Goal: Information Seeking & Learning: Learn about a topic

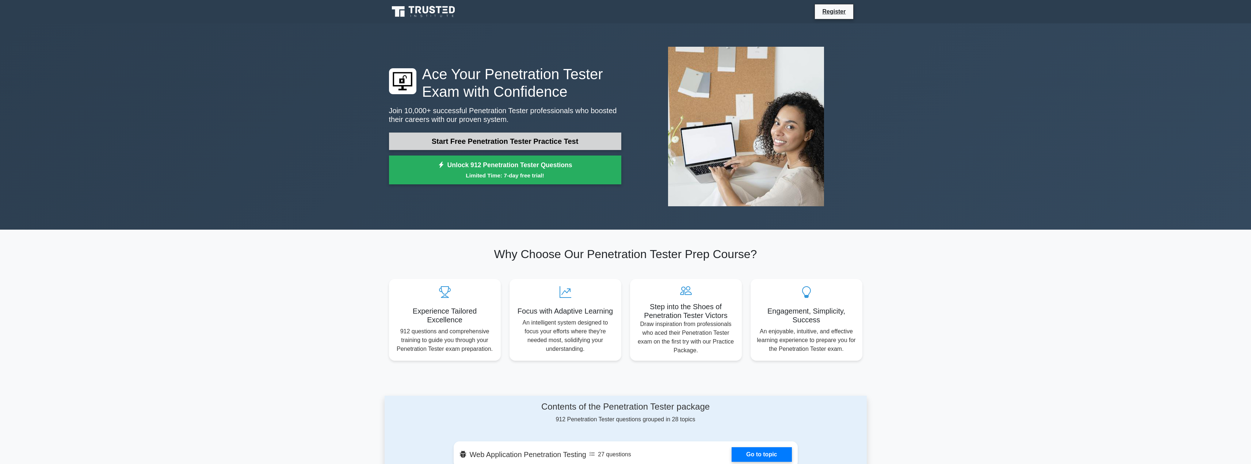
click at [462, 138] on link "Start Free Penetration Tester Practice Test" at bounding box center [505, 142] width 232 height 18
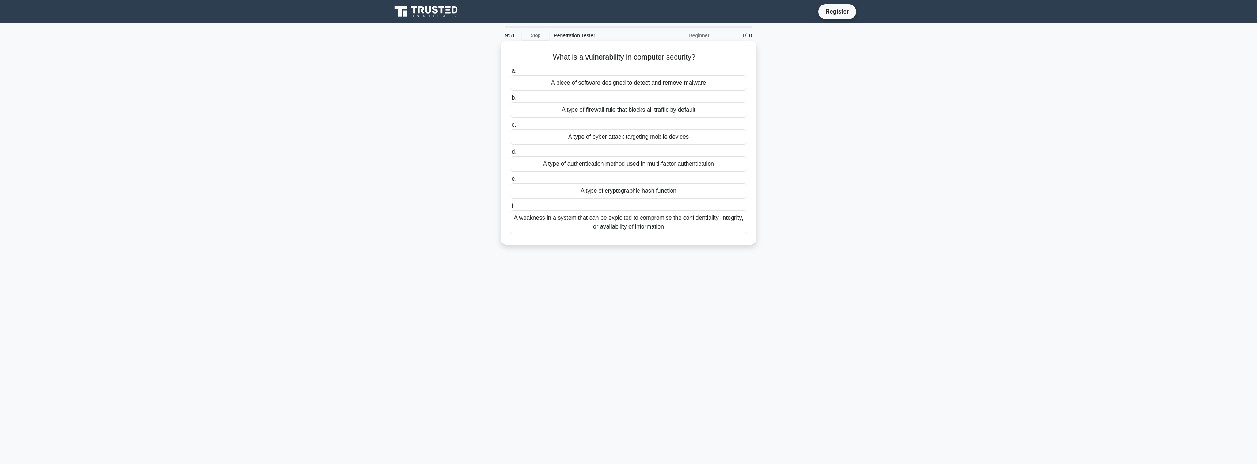
click at [554, 214] on div "A weakness in a system that can be exploited to compromise the confidentiality,…" at bounding box center [628, 222] width 237 height 24
click at [510, 209] on input "f. A weakness in a system that can be exploited to compromise the confidentiali…" at bounding box center [510, 206] width 0 height 5
click at [604, 143] on div "To encrypt files or systems to extort money from the victim." at bounding box center [628, 136] width 237 height 15
click at [510, 127] on input "c. To encrypt files or systems to extort money from the victim." at bounding box center [510, 125] width 0 height 5
click at [604, 143] on div "A shell opened on a target system, connecting back to an attacker's system." at bounding box center [628, 138] width 237 height 15
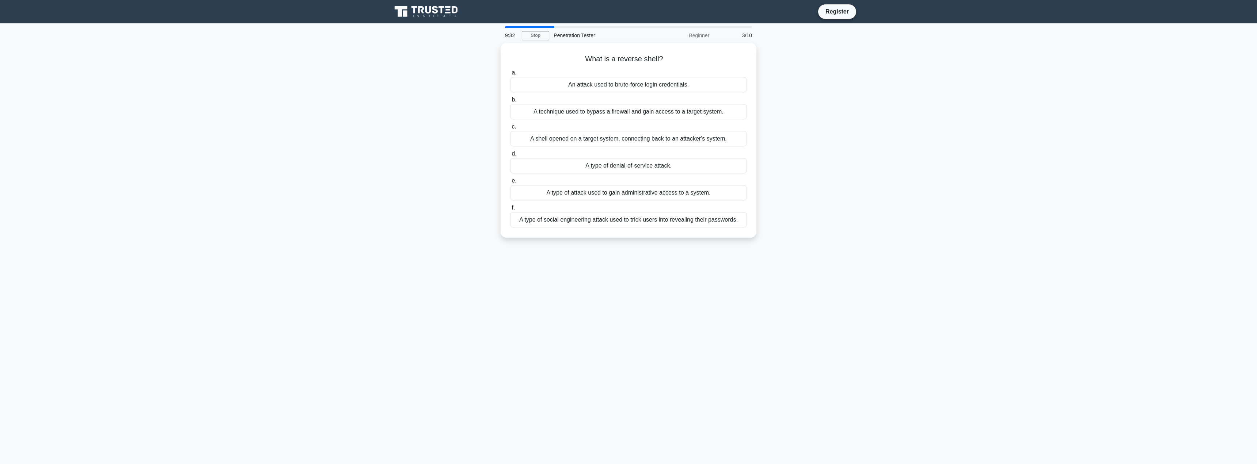
click at [510, 129] on input "c. A shell opened on a target system, connecting back to an attacker's system." at bounding box center [510, 127] width 0 height 5
click at [610, 188] on div "To execute unauthorized SQL commands and manipulate or steal data from a databa…" at bounding box center [628, 190] width 237 height 15
click at [510, 182] on input "e. To execute unauthorized SQL commands and manipulate or steal data from a dat…" at bounding box center [510, 179] width 0 height 5
click at [612, 165] on div "To ensure that user input is safe for processing and storage" at bounding box center [628, 163] width 237 height 15
click at [510, 155] on input "d. To ensure that user input is safe for processing and storage" at bounding box center [510, 152] width 0 height 5
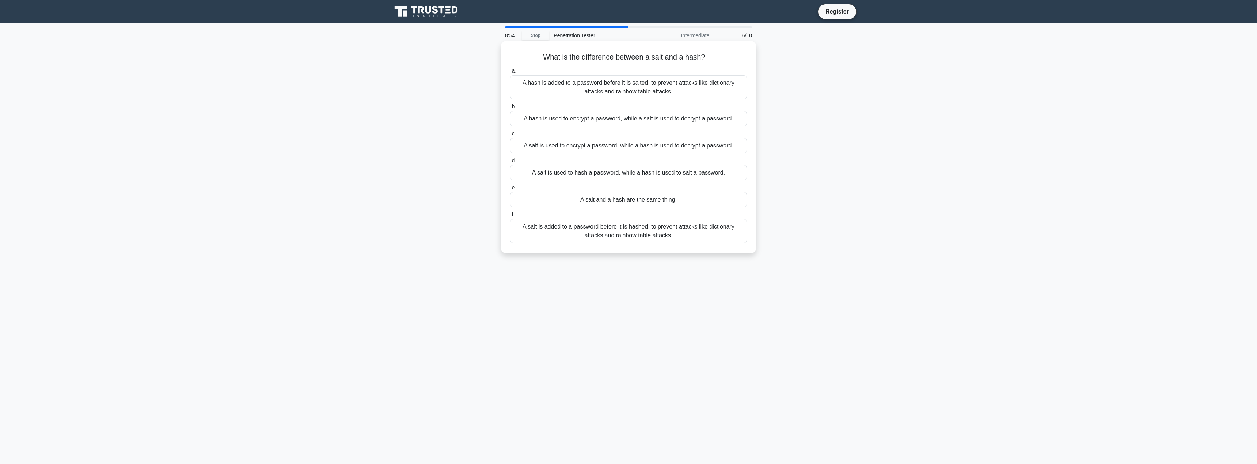
click at [606, 229] on div "A salt is added to a password before it is hashed, to prevent attacks like dict…" at bounding box center [628, 231] width 237 height 24
click at [510, 217] on input "f. A salt is added to a password before it is hashed, to prevent attacks like d…" at bounding box center [510, 215] width 0 height 5
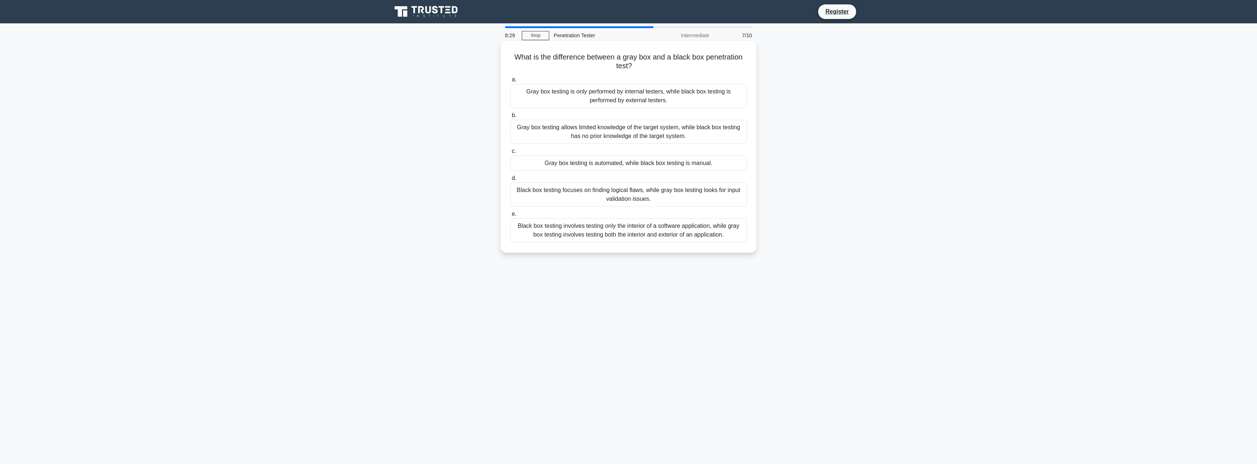
click at [612, 139] on div "Gray box testing allows limited knowledge of the target system, while black box…" at bounding box center [628, 132] width 237 height 24
click at [510, 118] on input "b. Gray box testing allows limited knowledge of the target system, while black …" at bounding box center [510, 115] width 0 height 5
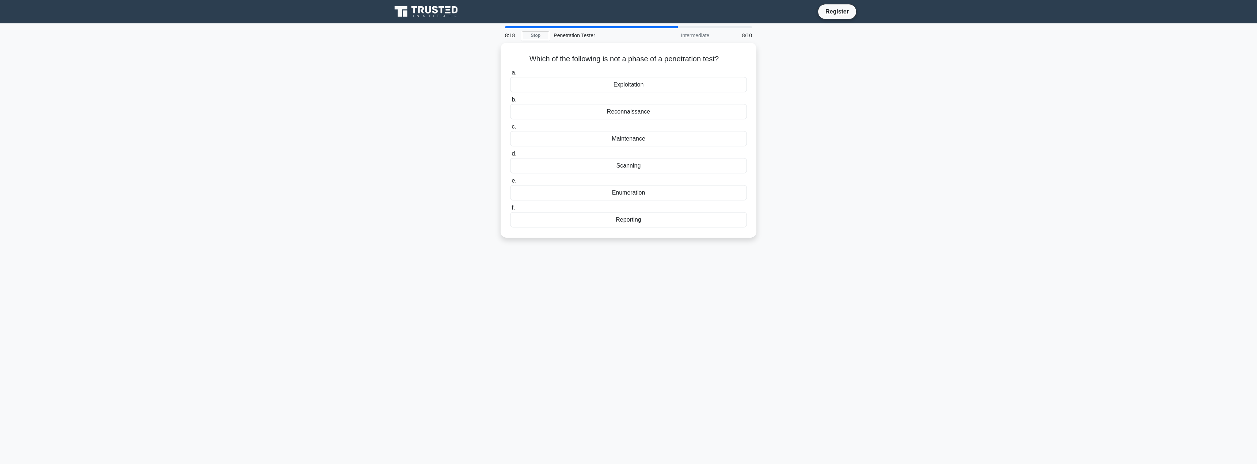
click at [612, 139] on div "Maintenance" at bounding box center [628, 138] width 237 height 15
click at [510, 129] on input "c. Maintenance" at bounding box center [510, 127] width 0 height 5
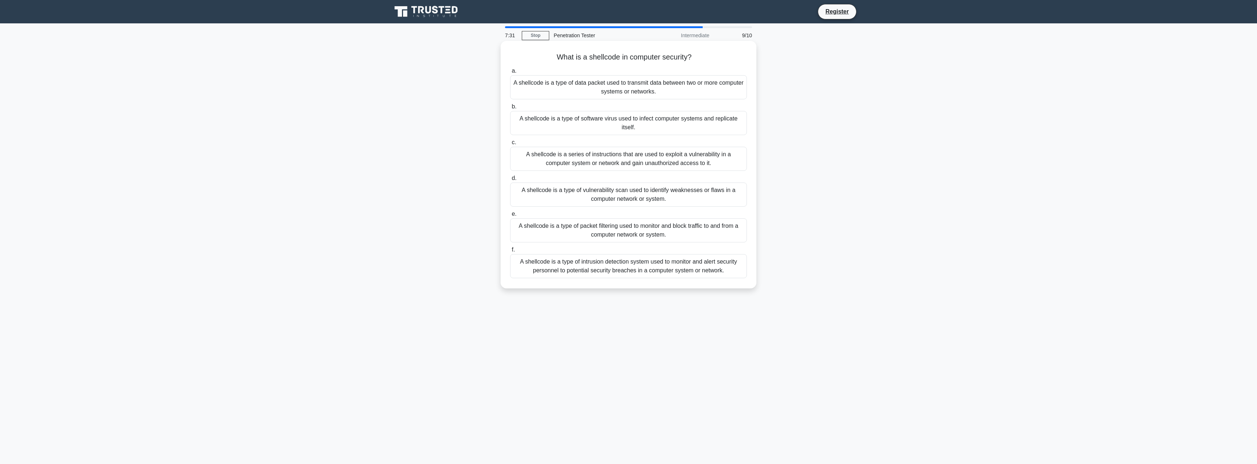
click at [558, 155] on div "A shellcode is a series of instructions that are used to exploit a vulnerabilit…" at bounding box center [628, 159] width 237 height 24
click at [510, 145] on input "c. A shellcode is a series of instructions that are used to exploit a vulnerabi…" at bounding box center [510, 142] width 0 height 5
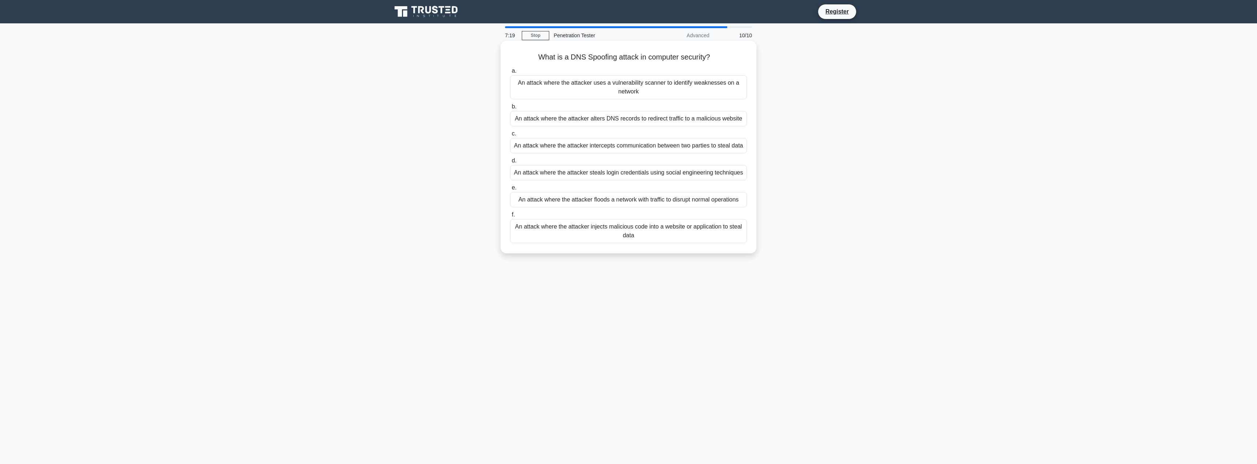
click at [550, 122] on div "An attack where the attacker alters DNS records to redirect traffic to a malici…" at bounding box center [628, 118] width 237 height 15
click at [510, 109] on input "b. An attack where the attacker alters DNS records to redirect traffic to a mal…" at bounding box center [510, 106] width 0 height 5
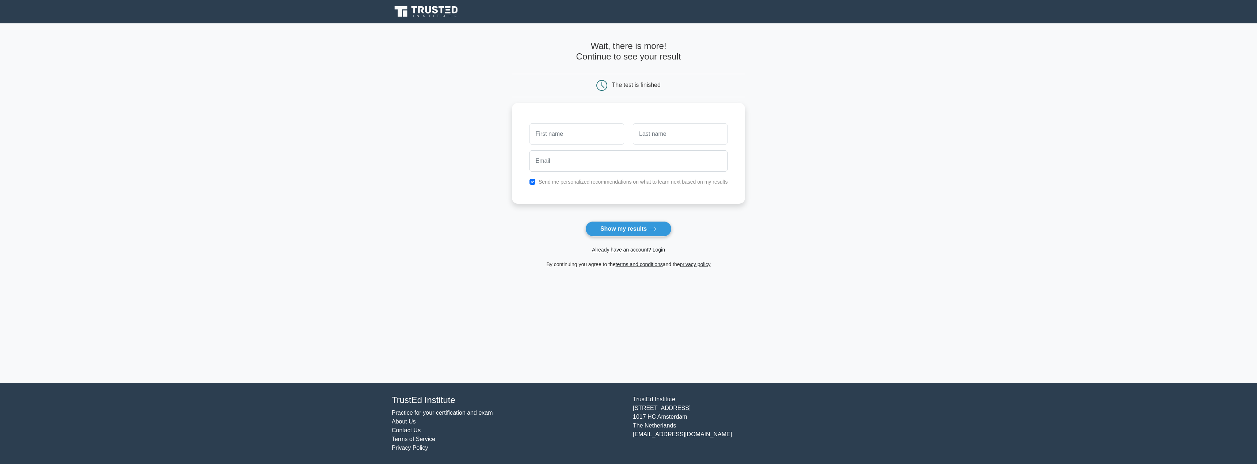
click at [605, 220] on form "Wait, there is more! Continue to see your result The test is finished and the" at bounding box center [628, 155] width 233 height 228
click at [605, 224] on button "Show my results" at bounding box center [628, 228] width 86 height 15
click at [575, 139] on input "text" at bounding box center [576, 132] width 95 height 21
type input "fa"
type input "afdfa"
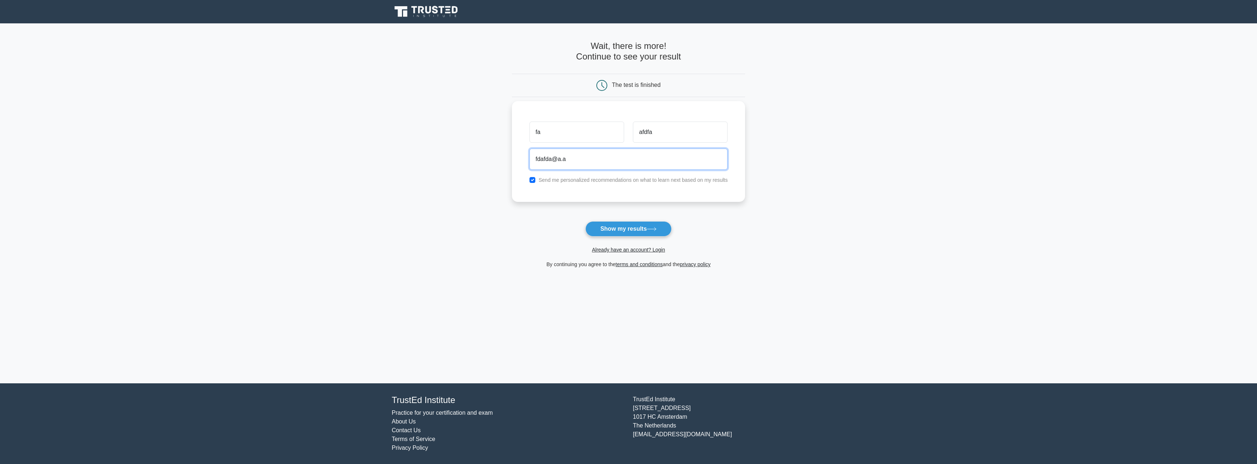
type input "fdafda@a.a"
click at [605, 227] on button "Show my results" at bounding box center [628, 228] width 86 height 15
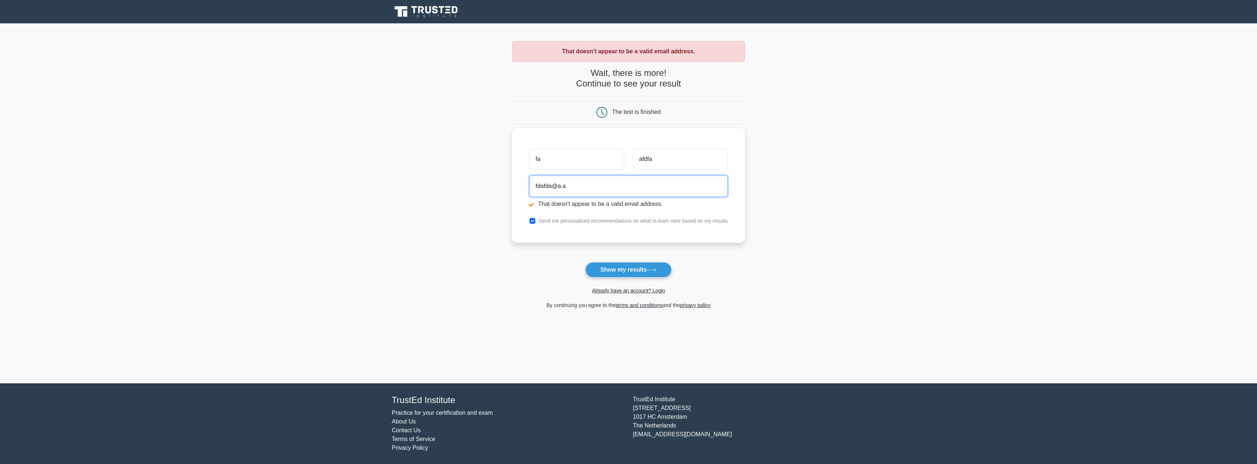
click at [581, 188] on input "fdafda@a.a" at bounding box center [628, 186] width 198 height 21
click at [575, 188] on input "fdafda@a.a" at bounding box center [628, 186] width 198 height 21
type input "fdafda@a.com"
click at [594, 260] on form "Wait, there is more! Continue to see your result The test is finished fa afdfa" at bounding box center [628, 189] width 233 height 242
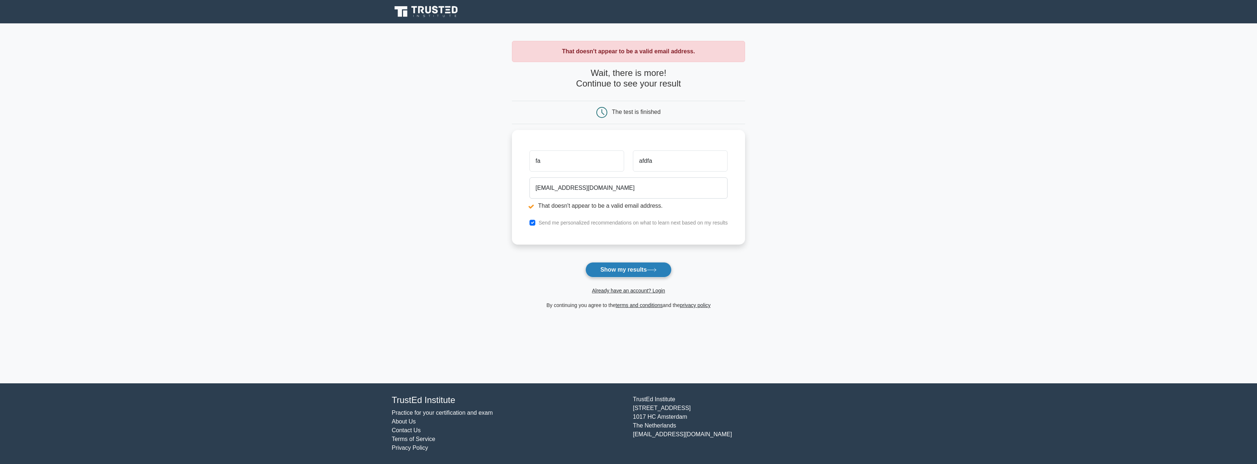
click at [601, 269] on button "Show my results" at bounding box center [628, 269] width 86 height 15
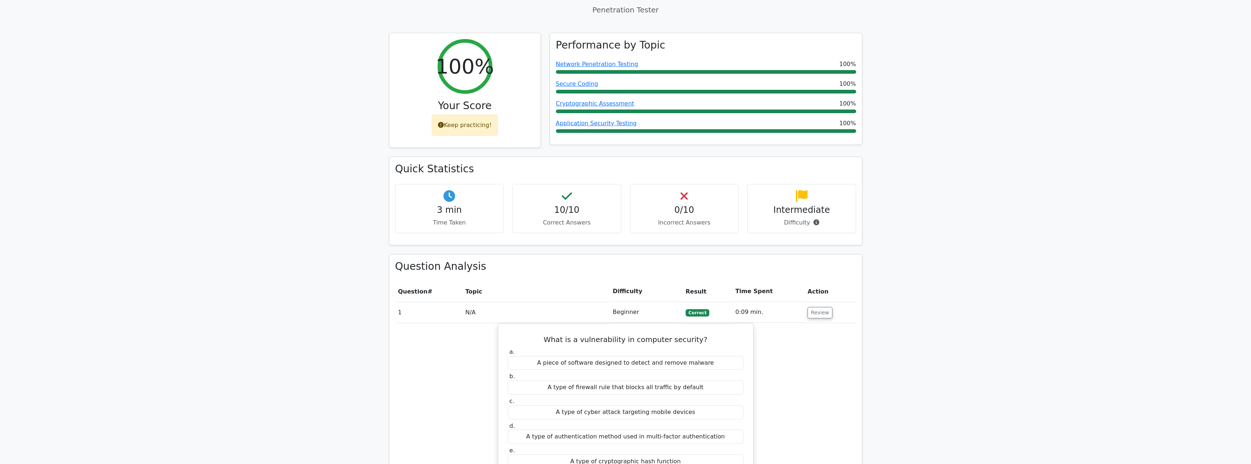
scroll to position [270, 0]
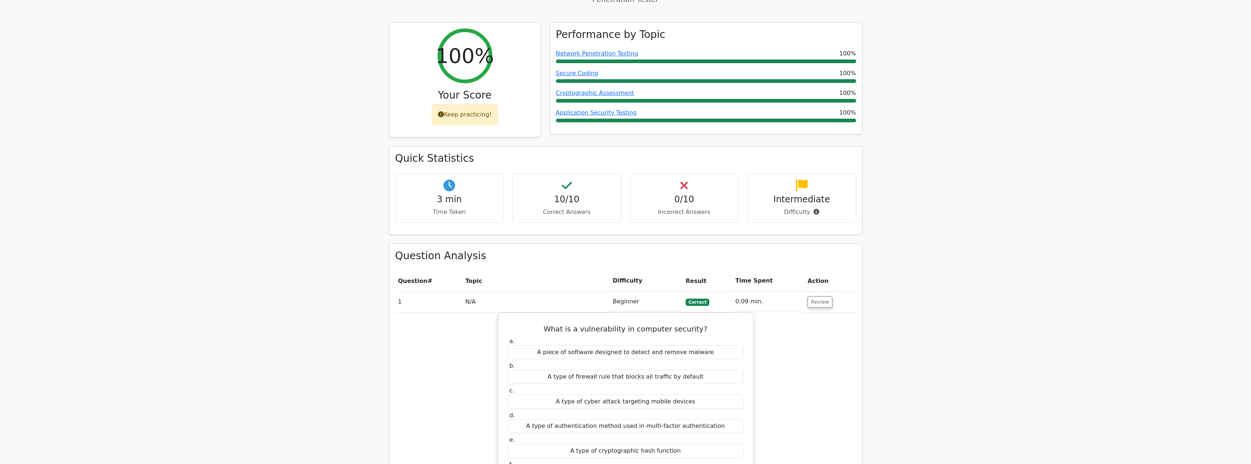
click at [601, 292] on td "N/A" at bounding box center [537, 302] width 148 height 21
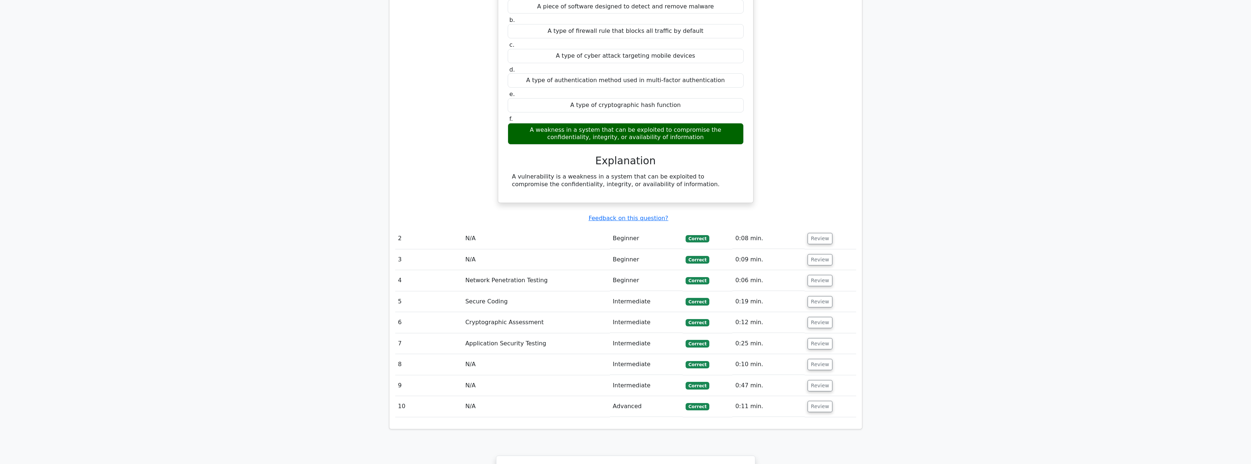
scroll to position [616, 0]
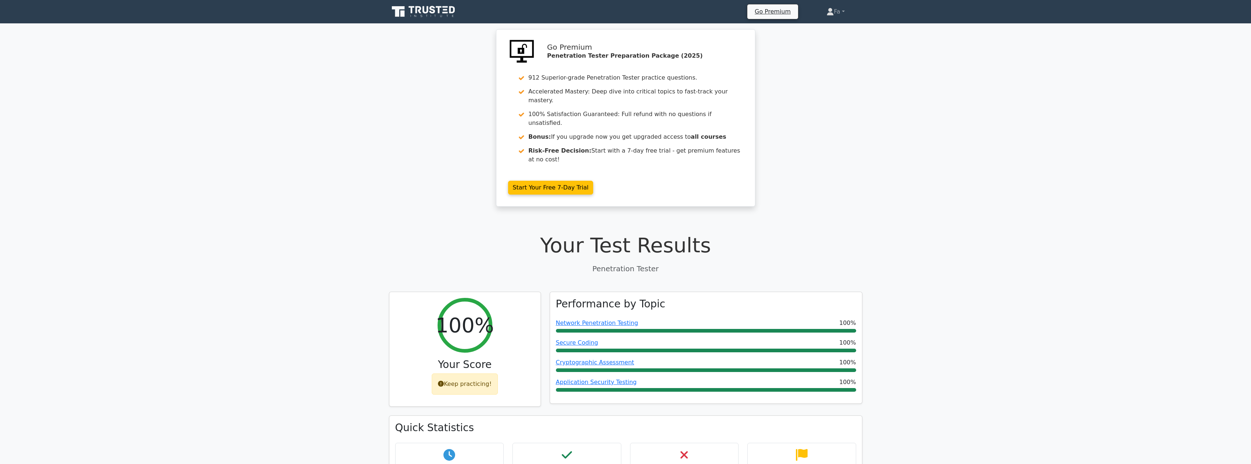
click at [422, 16] on icon at bounding box center [424, 12] width 70 height 14
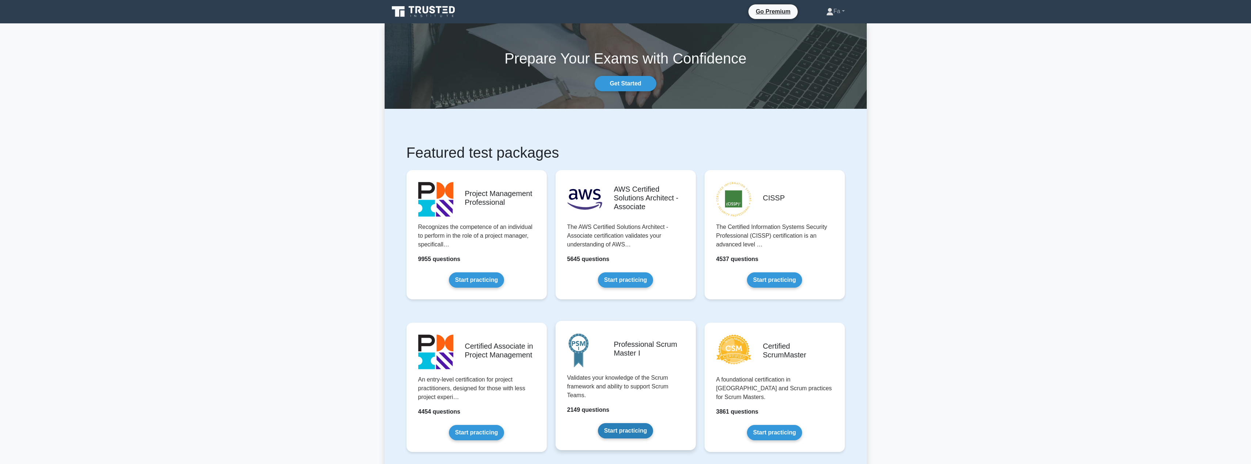
click at [640, 427] on link "Start practicing" at bounding box center [625, 430] width 55 height 15
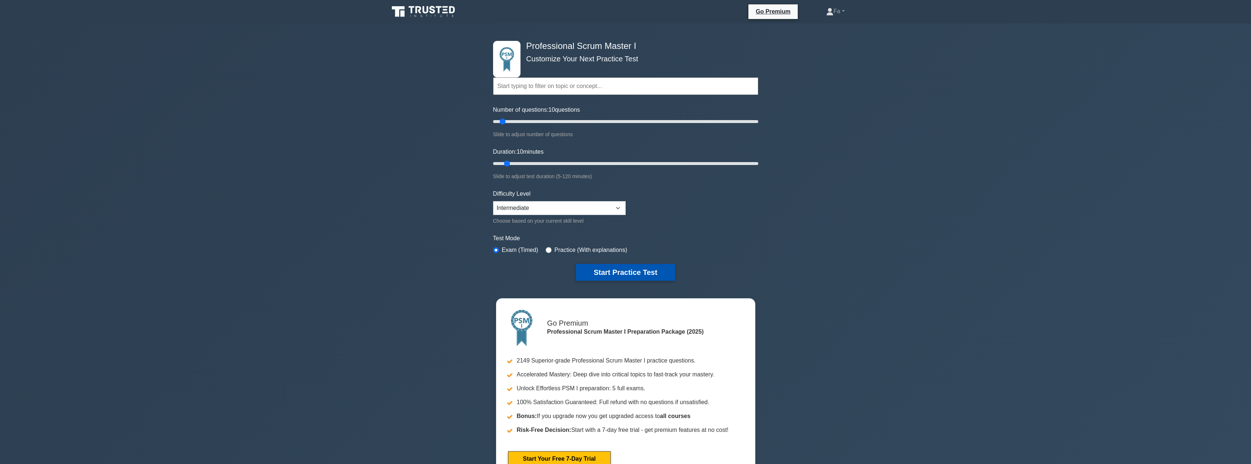
click at [612, 274] on button "Start Practice Test" at bounding box center [625, 272] width 99 height 17
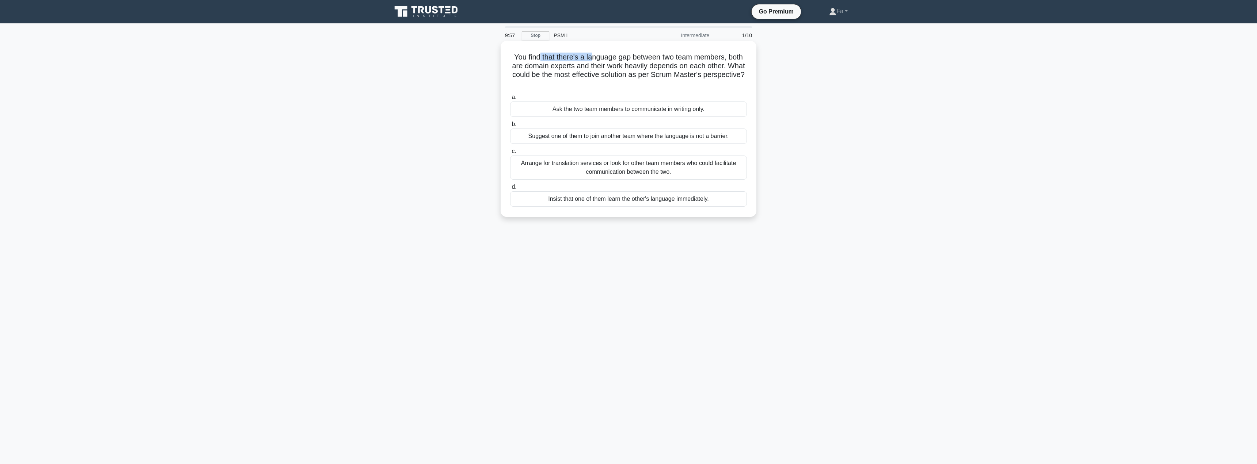
drag, startPoint x: 536, startPoint y: 49, endPoint x: 589, endPoint y: 54, distance: 53.3
click at [589, 54] on div "You find that there's a language gap between two team members, both are domain …" at bounding box center [628, 129] width 250 height 170
drag, startPoint x: 527, startPoint y: 63, endPoint x: 608, endPoint y: 54, distance: 81.3
click at [608, 54] on h5 "You find that there's a language gap between two team members, both are domain …" at bounding box center [628, 71] width 238 height 36
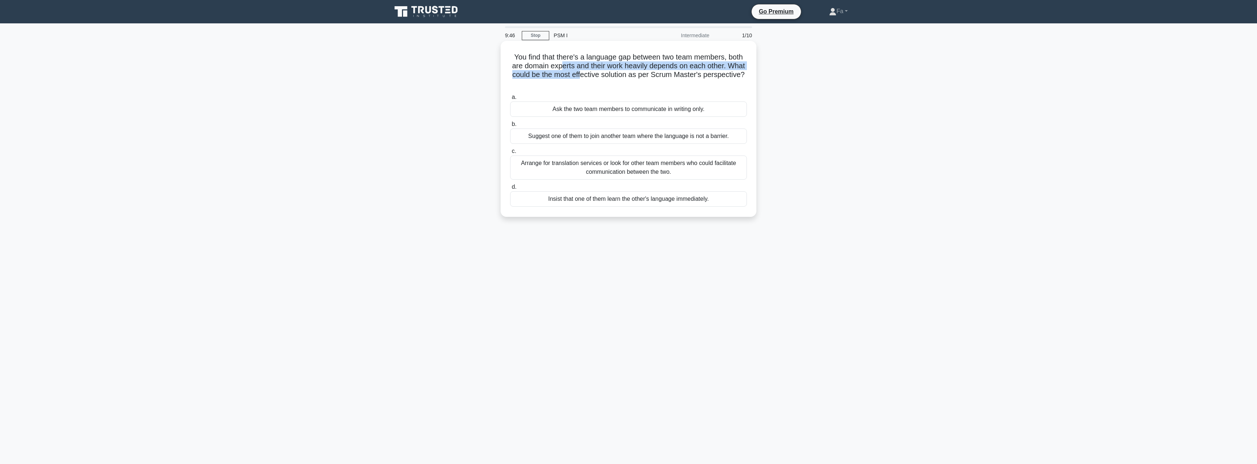
drag, startPoint x: 569, startPoint y: 65, endPoint x: 614, endPoint y: 75, distance: 46.6
click at [614, 75] on h5 "You find that there's a language gap between two team members, both are domain …" at bounding box center [628, 71] width 238 height 36
click at [572, 162] on div "Arrange for translation services or look for other team members who could facil…" at bounding box center [628, 168] width 237 height 24
click at [510, 154] on input "c. Arrange for translation services or look for other team members who could fa…" at bounding box center [510, 151] width 0 height 5
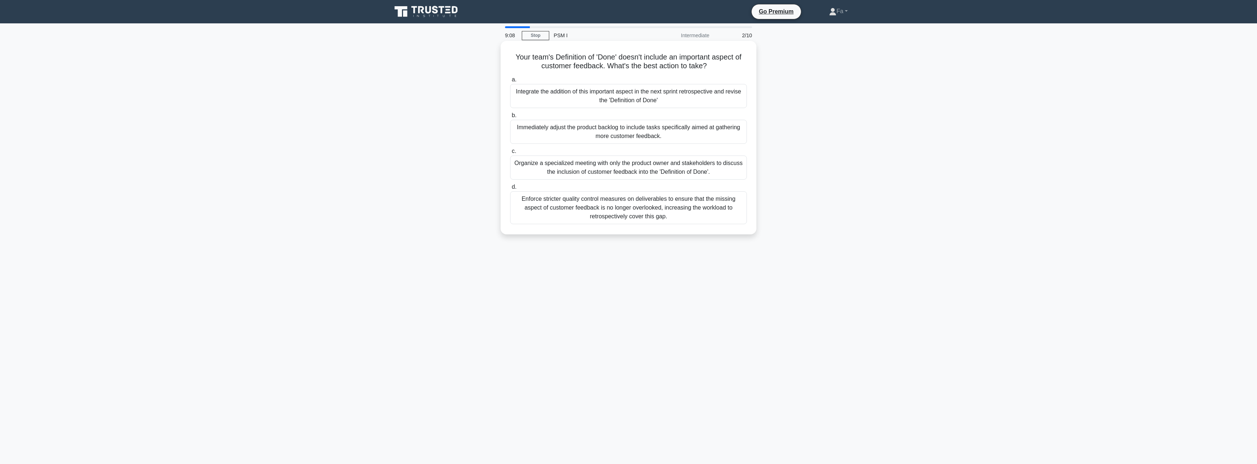
click at [544, 170] on div "Organize a specialized meeting with only the product owner and stakeholders to …" at bounding box center [628, 168] width 237 height 24
click at [510, 154] on input "c. Organize a specialized meeting with only the product owner and stakeholders …" at bounding box center [510, 151] width 0 height 5
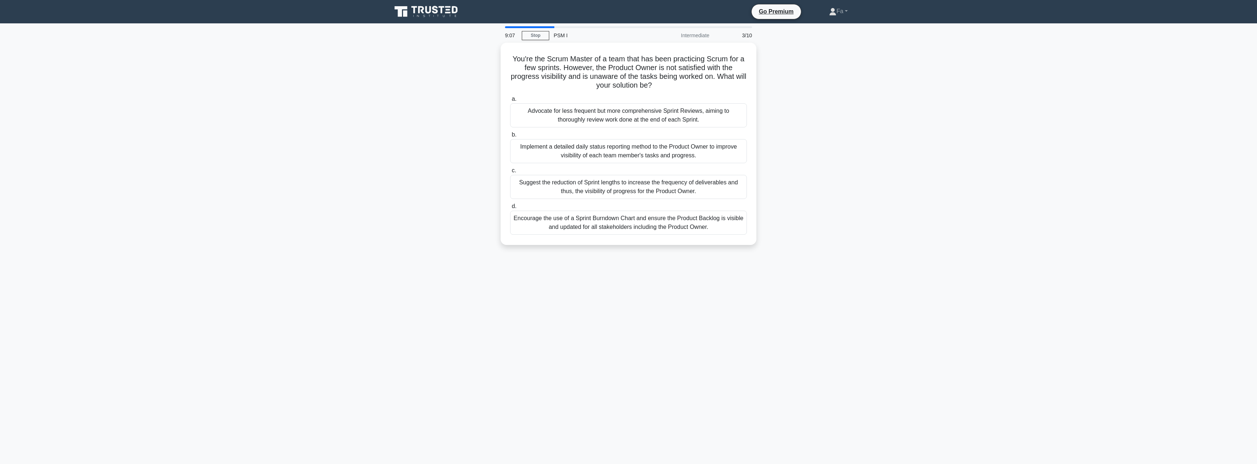
click at [544, 170] on label "c. Suggest the reduction of Sprint lengths to increase the frequency of deliver…" at bounding box center [628, 182] width 237 height 33
click at [510, 170] on input "c. Suggest the reduction of Sprint lengths to increase the frequency of deliver…" at bounding box center [510, 170] width 0 height 5
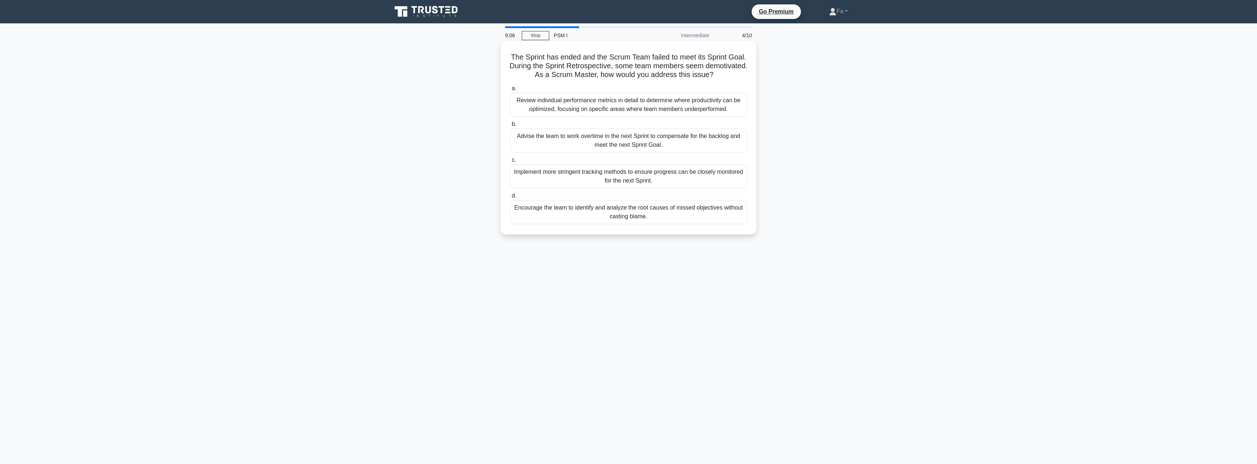
click at [546, 176] on div "Implement more stringent tracking methods to ensure progress can be closely mon…" at bounding box center [628, 176] width 237 height 24
click at [510, 163] on input "c. Implement more stringent tracking methods to ensure progress can be closely …" at bounding box center [510, 160] width 0 height 5
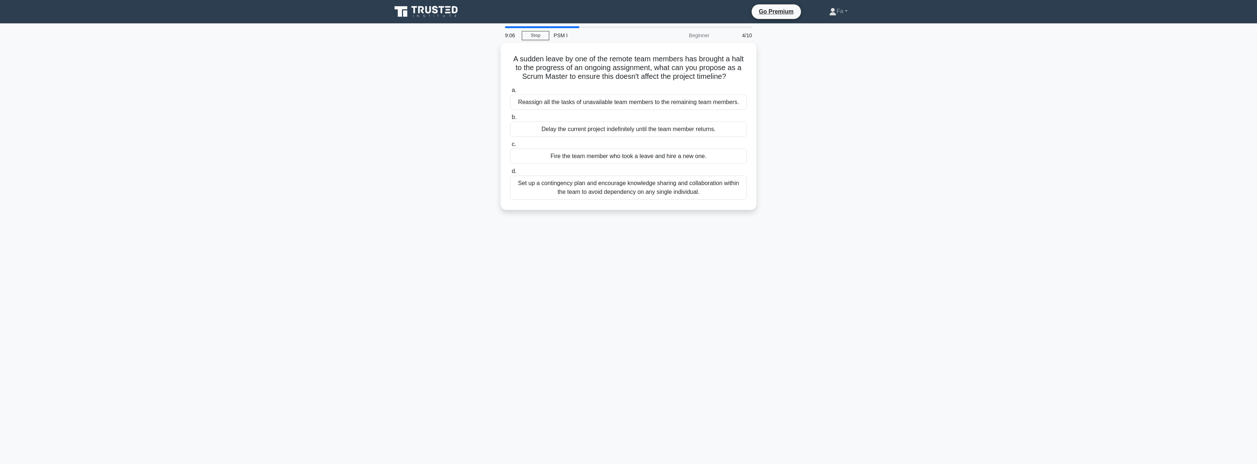
click at [546, 176] on div "Set up a contingency plan and encourage knowledge sharing and collaboration wit…" at bounding box center [628, 188] width 237 height 24
click at [510, 174] on input "d. Set up a contingency plan and encourage knowledge sharing and collaboration …" at bounding box center [510, 171] width 0 height 5
click at [546, 176] on div "Set up a contingency plan and encourage knowledge sharing and collaboration wit…" at bounding box center [628, 186] width 237 height 25
click at [510, 172] on input "d. Set up a contingency plan and encourage knowledge sharing and collaboration …" at bounding box center [510, 169] width 0 height 5
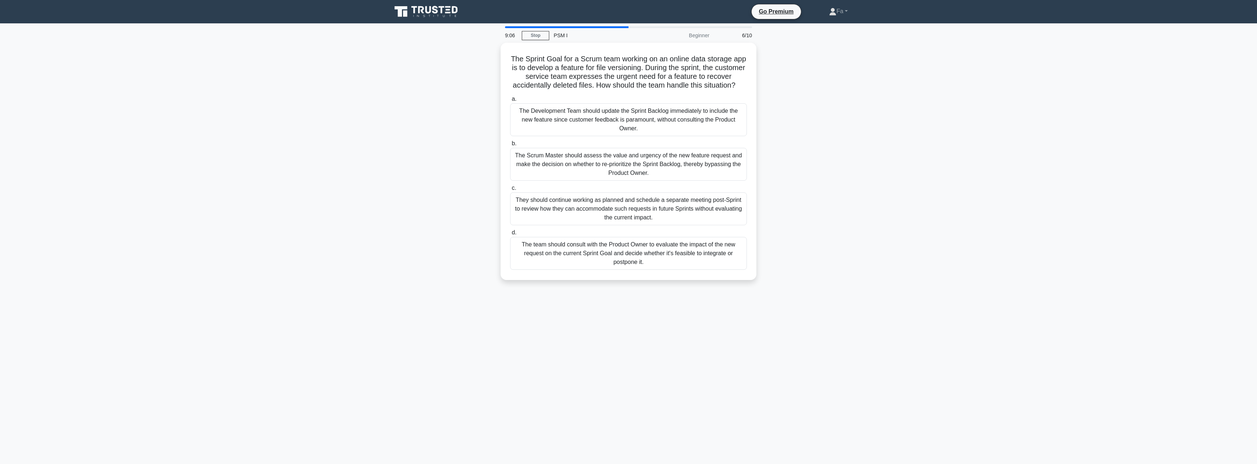
click at [546, 176] on div "The Scrum Master should assess the value and urgency of the new feature request…" at bounding box center [628, 164] width 237 height 33
click at [510, 146] on input "b. The Scrum Master should assess the value and urgency of the new feature requ…" at bounding box center [510, 143] width 0 height 5
click at [546, 176] on div "The Scrum Master should assess the value and urgency of the new feature request…" at bounding box center [628, 163] width 237 height 34
click at [510, 144] on input "b. The Scrum Master should assess the value and urgency of the new feature requ…" at bounding box center [510, 142] width 0 height 5
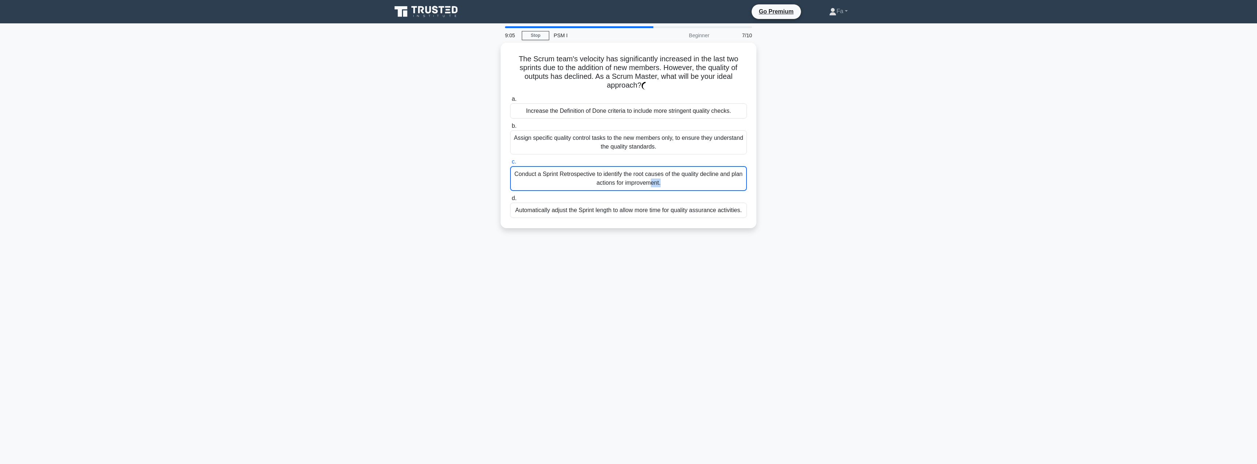
click at [546, 176] on div "Conduct a Sprint Retrospective to identify the root causes of the quality decli…" at bounding box center [628, 178] width 237 height 25
click at [510, 164] on input "c. Conduct a Sprint Retrospective to identify the root causes of the quality de…" at bounding box center [510, 162] width 0 height 5
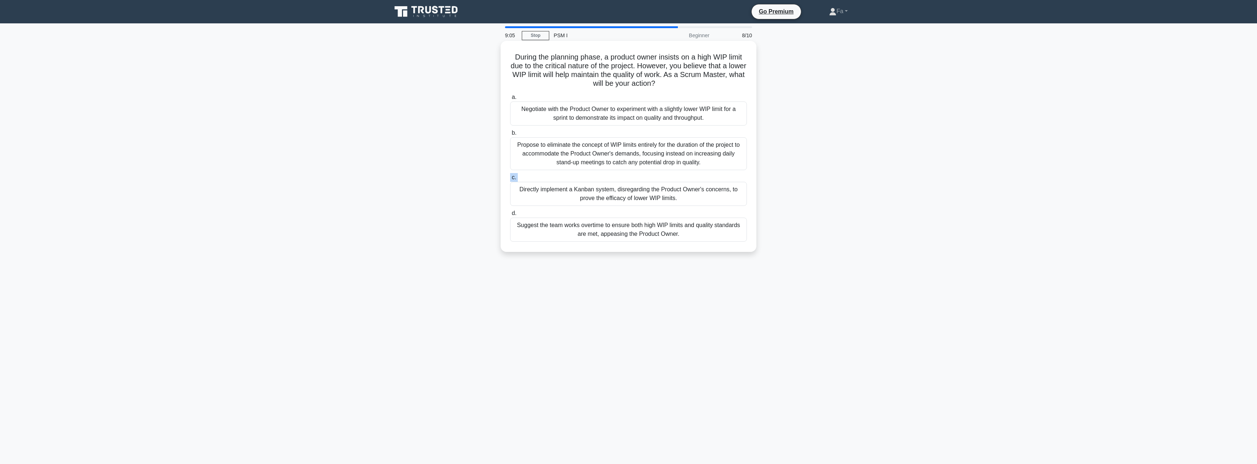
click at [546, 176] on label "c. Directly implement a Kanban system, disregarding the Product Owner's concern…" at bounding box center [628, 189] width 237 height 33
click at [510, 176] on input "c. Directly implement a Kanban system, disregarding the Product Owner's concern…" at bounding box center [510, 177] width 0 height 5
click at [546, 176] on label "c. Directly implement a Kanban system, disregarding the Product Owner's concern…" at bounding box center [628, 190] width 237 height 34
click at [510, 176] on input "c. Directly implement a Kanban system, disregarding the Product Owner's concern…" at bounding box center [510, 177] width 0 height 5
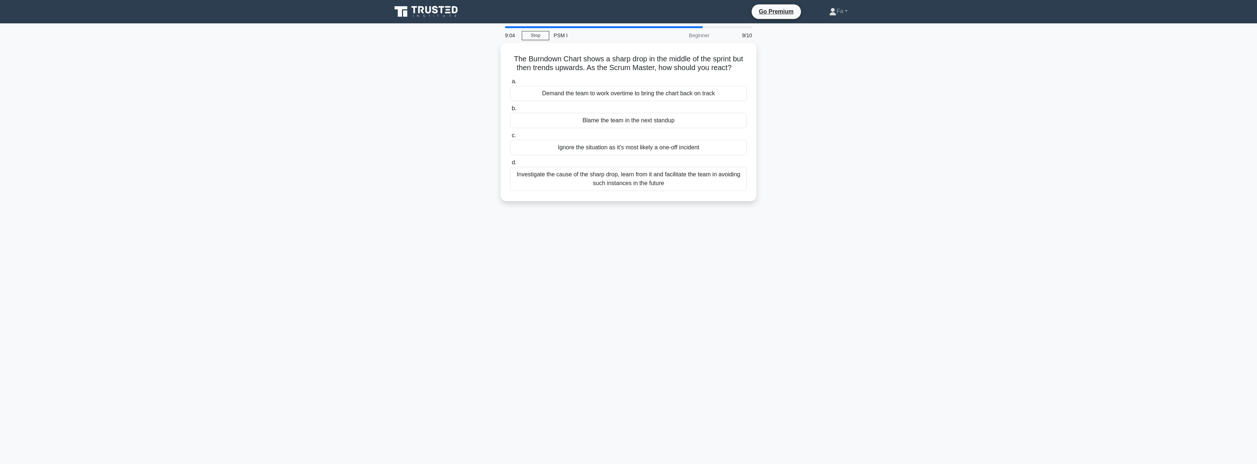
click at [546, 176] on div "Investigate the cause of the sharp drop, learn from it and facilitate the team …" at bounding box center [628, 179] width 237 height 24
click at [510, 165] on input "d. Investigate the cause of the sharp drop, learn from it and facilitate the te…" at bounding box center [510, 162] width 0 height 5
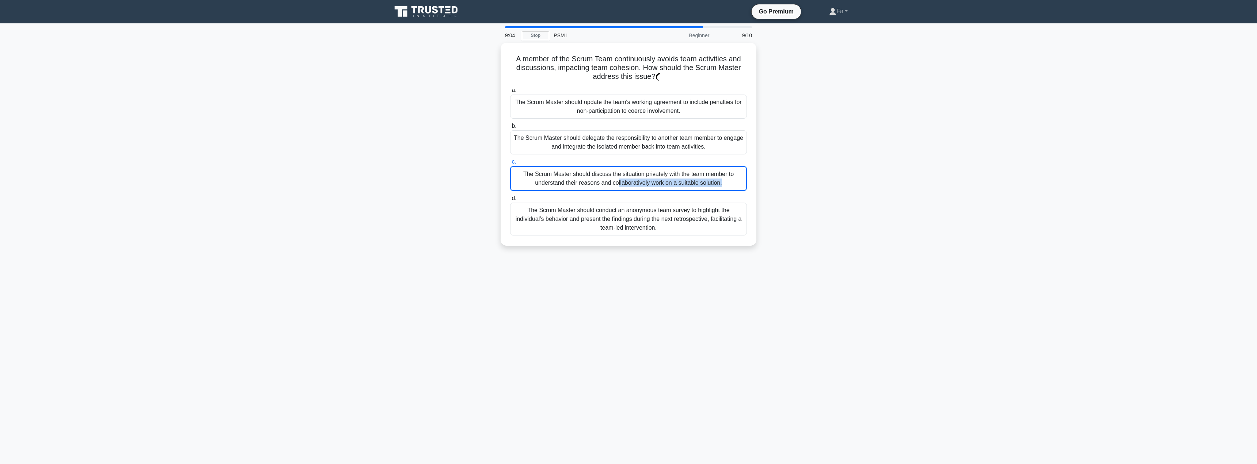
click at [546, 176] on div "The Scrum Master should discuss the situation privately with the team member to…" at bounding box center [628, 178] width 237 height 25
click at [510, 164] on input "c. The Scrum Master should discuss the situation privately with the team member…" at bounding box center [510, 162] width 0 height 5
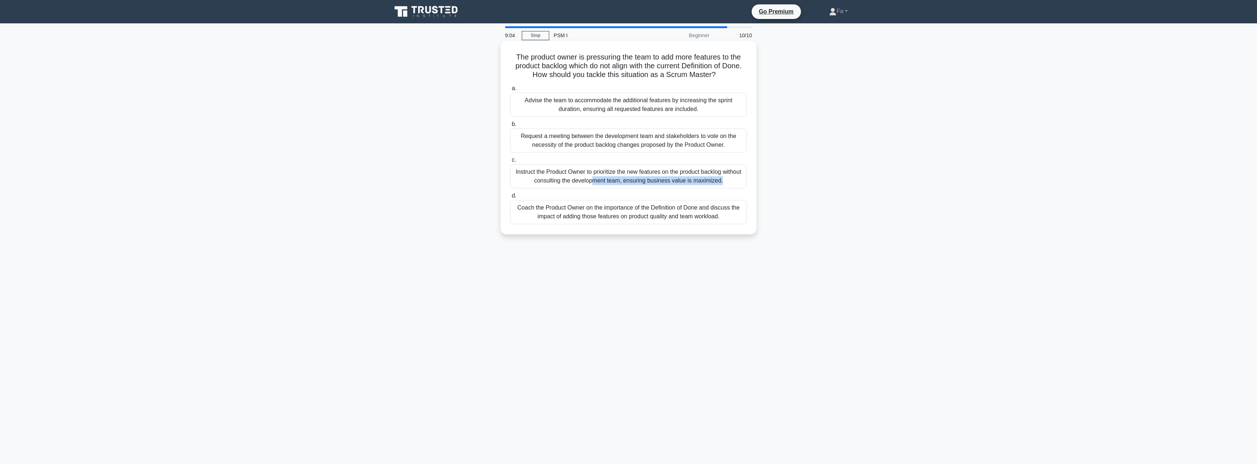
click at [546, 176] on div "Instruct the Product Owner to prioritize the new features on the product backlo…" at bounding box center [628, 176] width 237 height 24
click at [510, 163] on input "c. Instruct the Product Owner to prioritize the new features on the product bac…" at bounding box center [510, 160] width 0 height 5
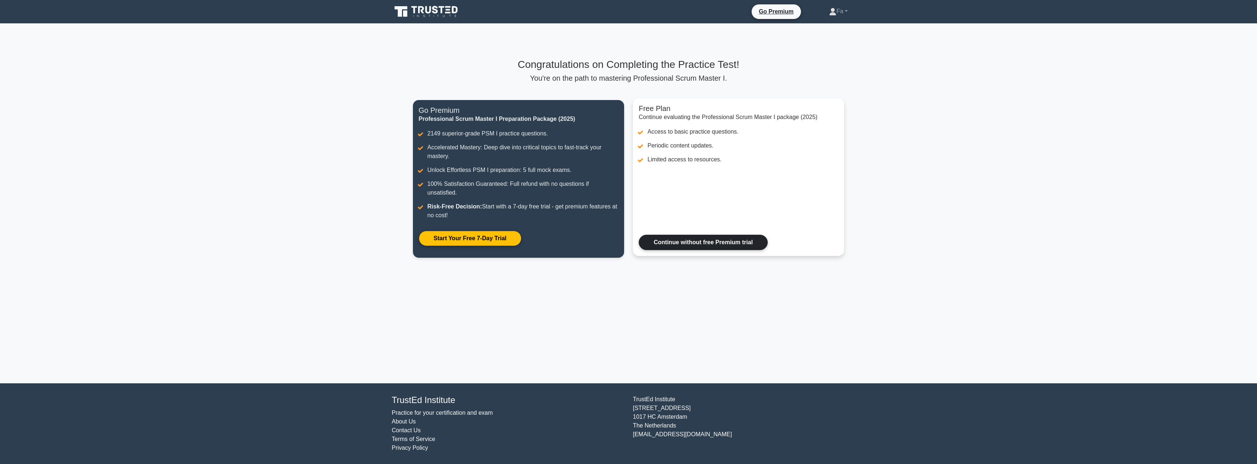
click at [647, 238] on link "Continue without free Premium trial" at bounding box center [703, 242] width 129 height 15
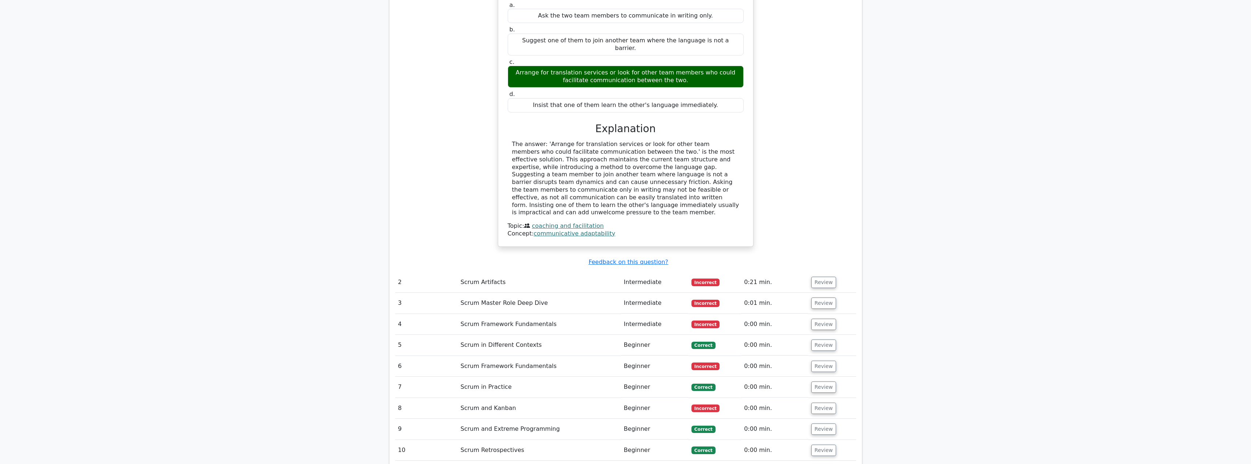
scroll to position [777, 0]
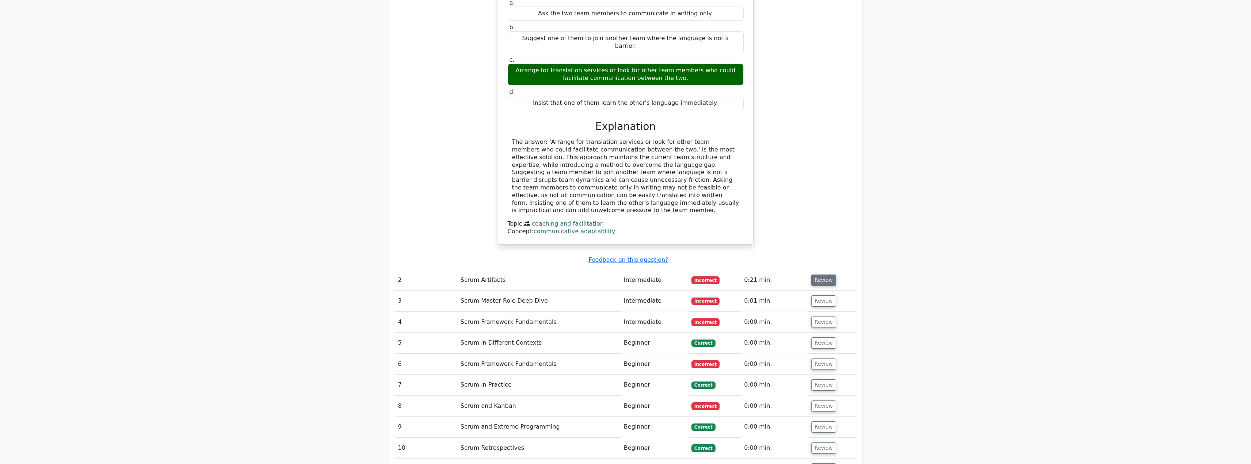
click at [811, 275] on button "Review" at bounding box center [823, 280] width 25 height 11
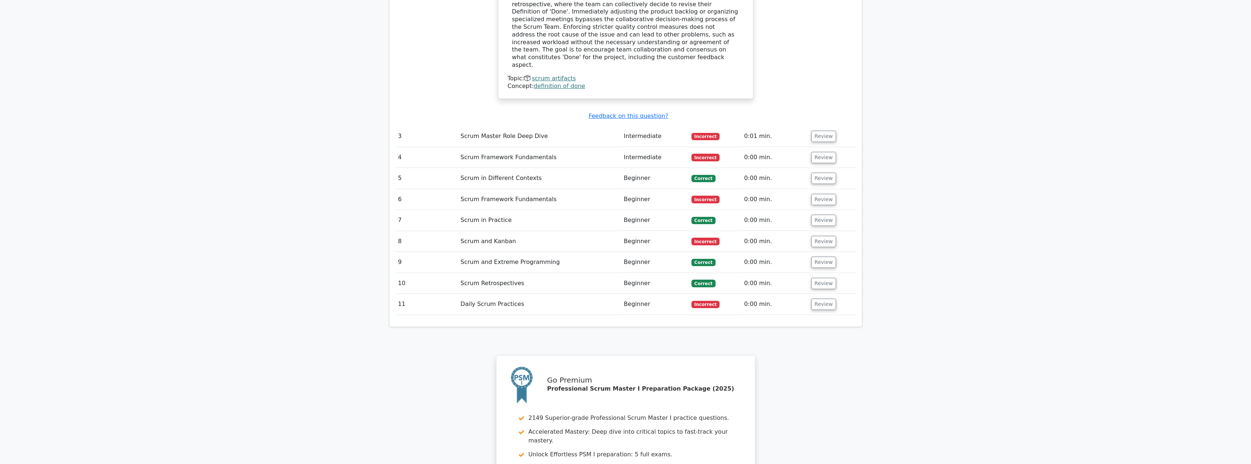
scroll to position [1250, 0]
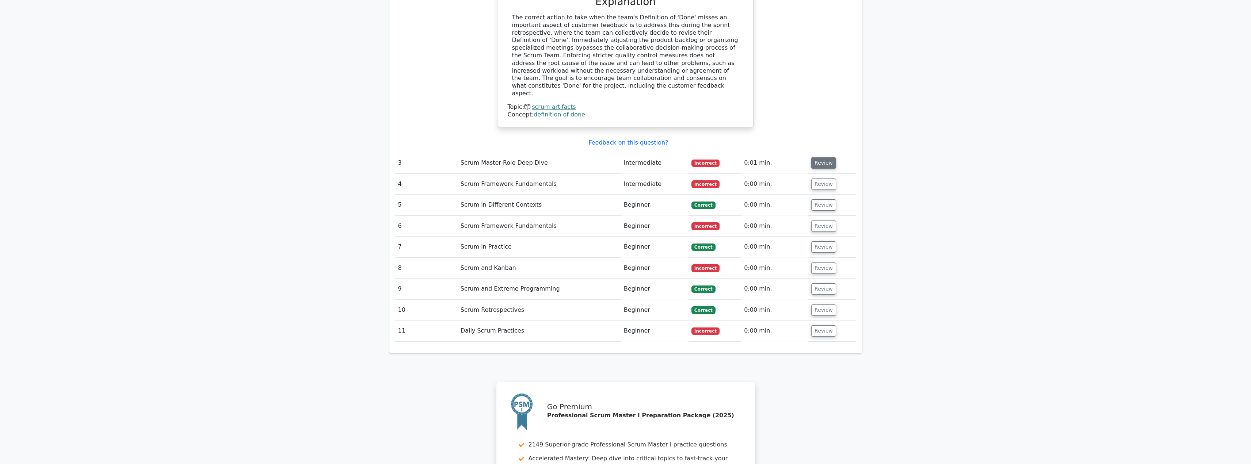
click at [812, 157] on button "Review" at bounding box center [823, 162] width 25 height 11
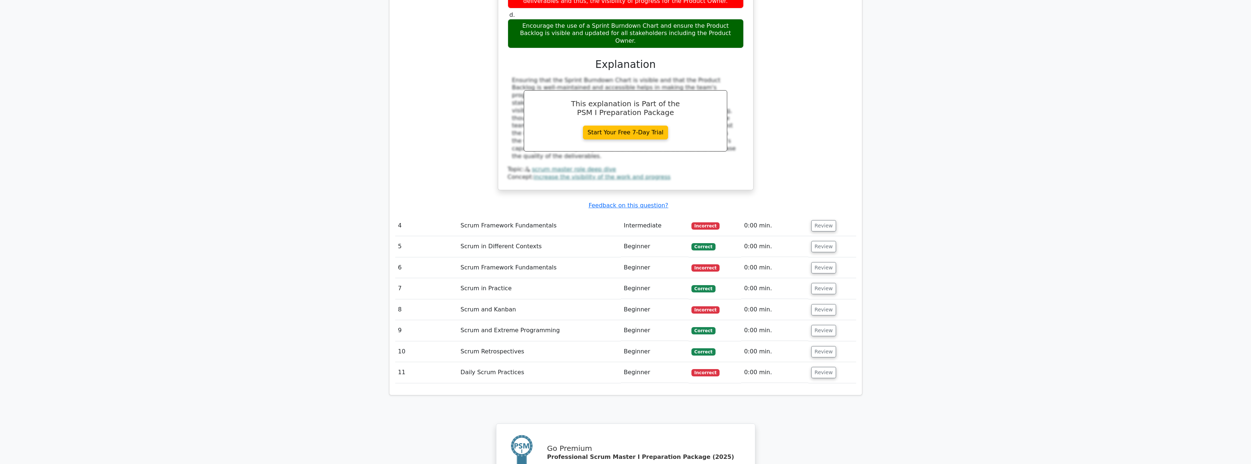
scroll to position [1576, 0]
